Goal: Task Accomplishment & Management: Manage account settings

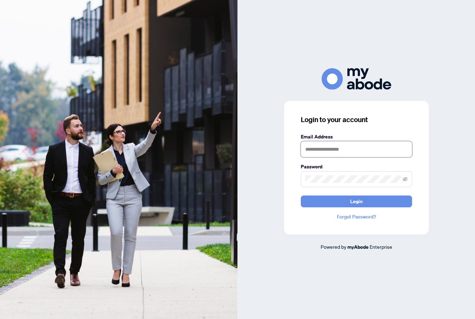
click at [363, 156] on input "text" at bounding box center [356, 149] width 111 height 16
type input "**********"
click at [356, 207] on button "Login" at bounding box center [356, 201] width 111 height 12
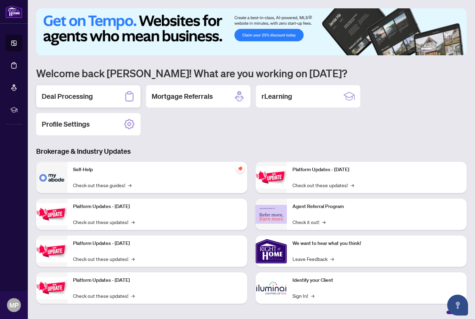
click at [98, 94] on div "Deal Processing" at bounding box center [88, 96] width 104 height 22
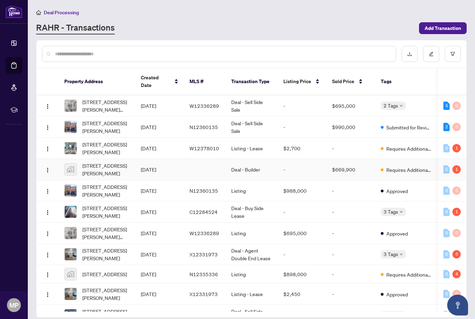
click at [118, 162] on span "[STREET_ADDRESS][PERSON_NAME]" at bounding box center [105, 169] width 47 height 15
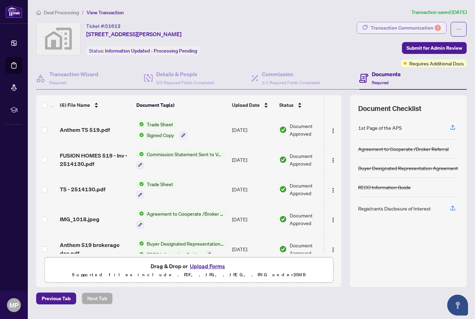
click at [424, 27] on div "Transaction Communication 1" at bounding box center [405, 27] width 70 height 11
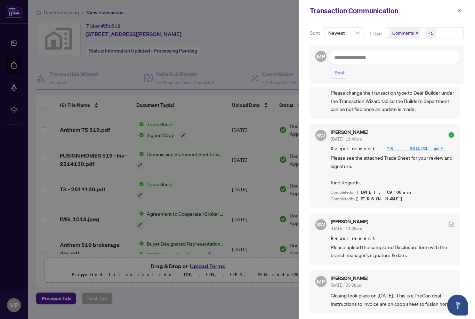
scroll to position [1, 0]
click at [461, 10] on icon "close" at bounding box center [459, 10] width 5 height 5
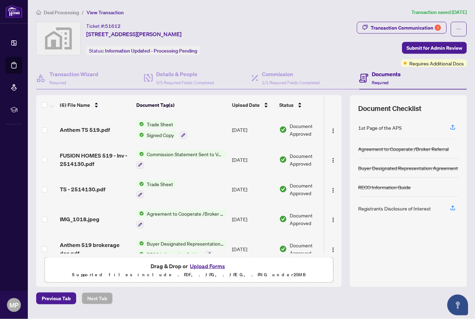
scroll to position [0, 0]
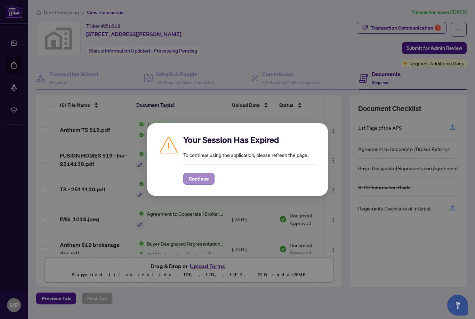
click at [206, 174] on span "Continue" at bounding box center [199, 178] width 20 height 11
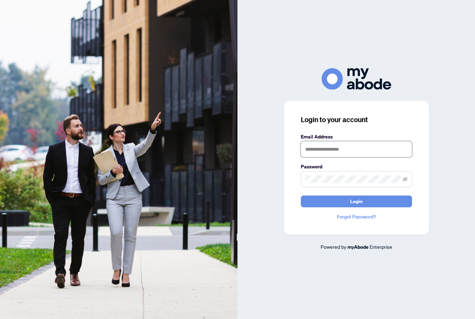
type input "**********"
click at [356, 207] on button "Login" at bounding box center [356, 201] width 111 height 12
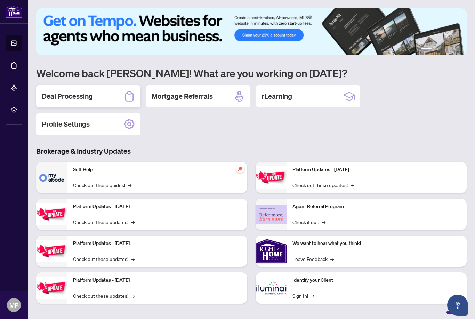
click at [114, 95] on div "Deal Processing" at bounding box center [88, 96] width 104 height 22
